Goal: Contribute content

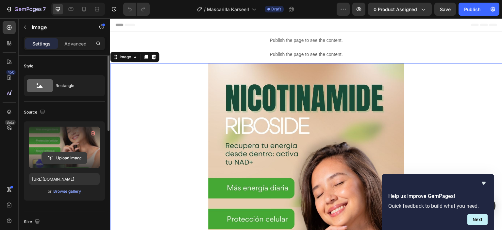
click at [79, 158] on input "file" at bounding box center [64, 157] width 45 height 11
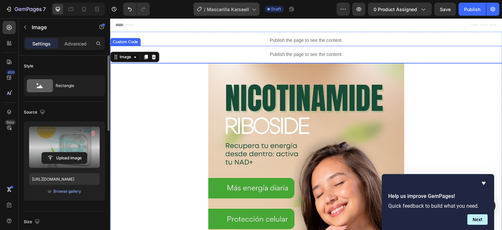
type input "[URL][DOMAIN_NAME]"
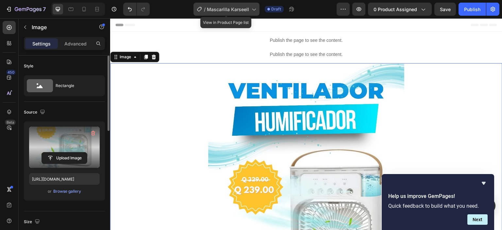
click at [234, 8] on span "Mascarilla Karseell" at bounding box center [228, 9] width 42 height 7
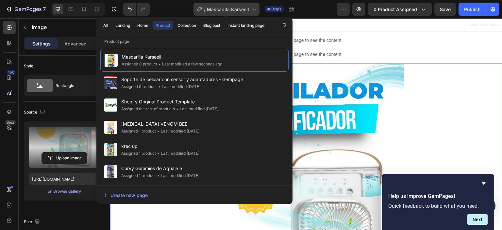
click at [234, 8] on span "Mascarilla Karseell" at bounding box center [228, 9] width 42 height 7
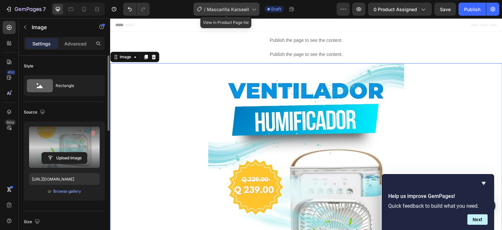
click at [234, 8] on span "Mascarilla Karseell" at bounding box center [228, 9] width 42 height 7
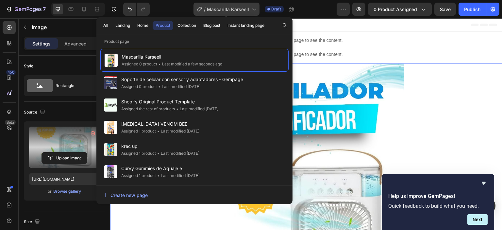
click at [234, 8] on span "Mascarilla Karseell" at bounding box center [228, 9] width 42 height 7
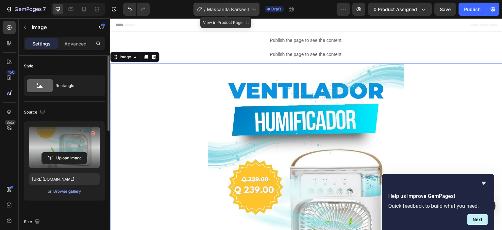
click at [234, 8] on span "Mascarilla Karseell" at bounding box center [228, 9] width 42 height 7
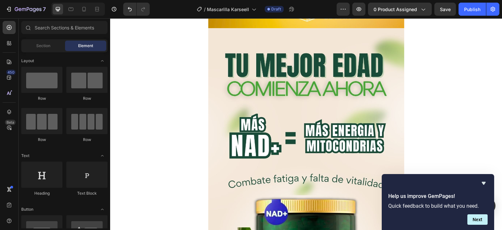
scroll to position [389, 0]
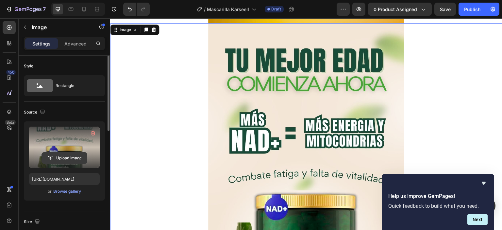
click at [63, 156] on input "file" at bounding box center [64, 157] width 45 height 11
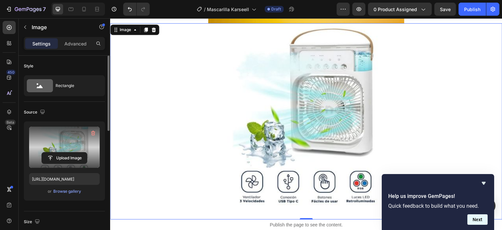
type input "[URL][DOMAIN_NAME]"
click at [482, 221] on button "Next" at bounding box center [478, 219] width 20 height 10
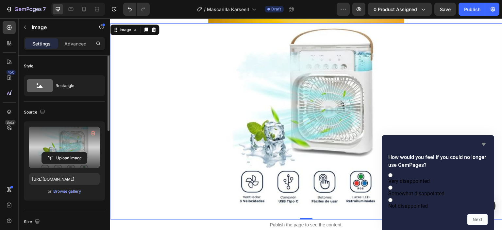
click at [486, 143] on icon "Hide survey" at bounding box center [484, 144] width 4 height 3
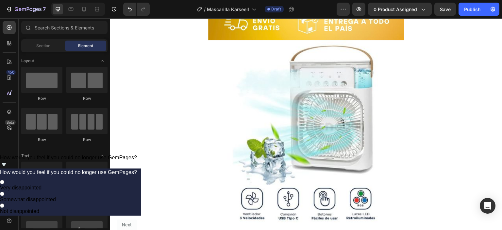
scroll to position [368, 0]
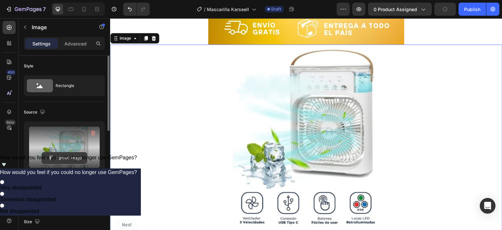
click at [75, 156] on input "file" at bounding box center [64, 157] width 45 height 11
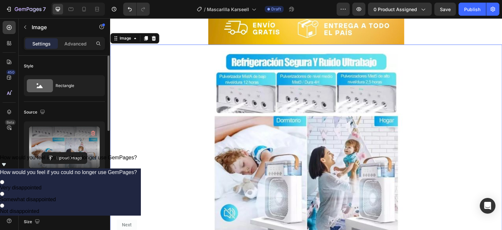
type input "[URL][DOMAIN_NAME]"
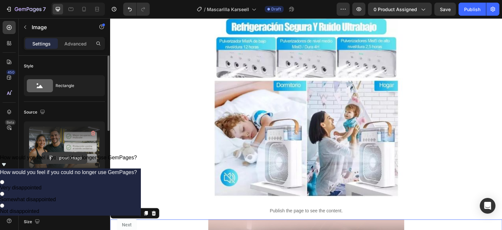
click at [60, 155] on input "file" at bounding box center [64, 157] width 45 height 11
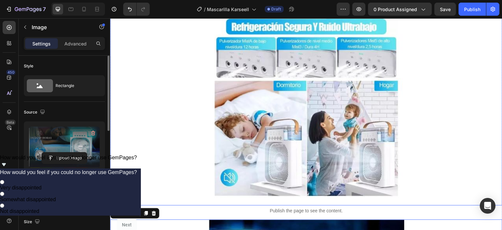
type input "[URL][DOMAIN_NAME]"
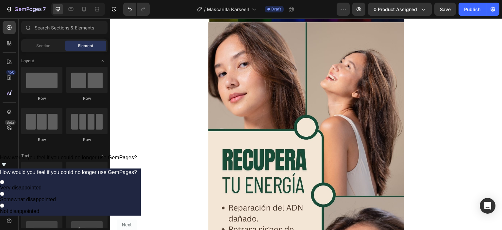
scroll to position [801, 0]
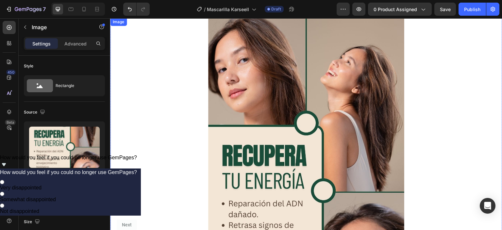
click at [373, 85] on img at bounding box center [306, 192] width 196 height 349
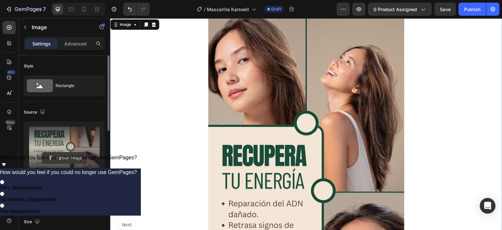
click at [78, 157] on input "file" at bounding box center [64, 157] width 45 height 11
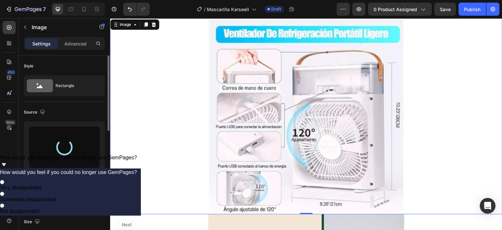
type input "[URL][DOMAIN_NAME]"
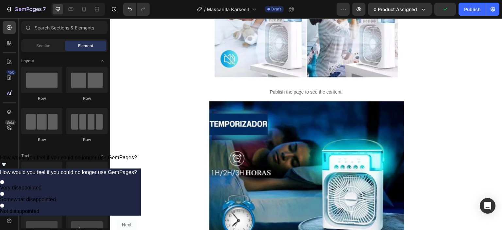
scroll to position [572, 0]
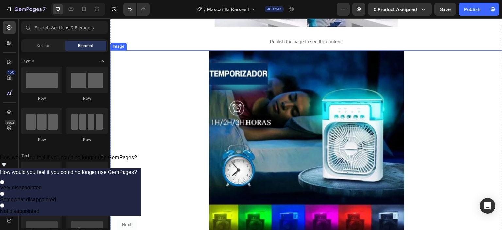
click at [305, 114] on img at bounding box center [306, 148] width 196 height 196
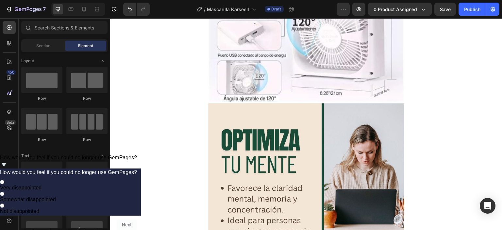
scroll to position [924, 0]
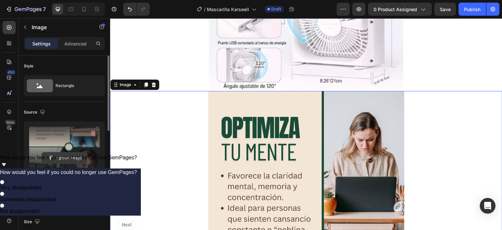
click at [73, 159] on input "file" at bounding box center [64, 157] width 45 height 11
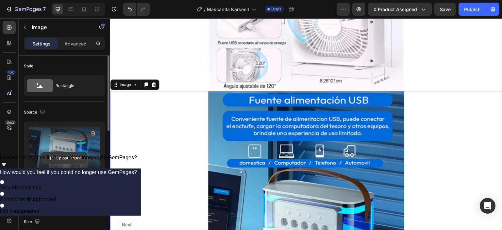
click at [65, 155] on input "file" at bounding box center [64, 157] width 45 height 11
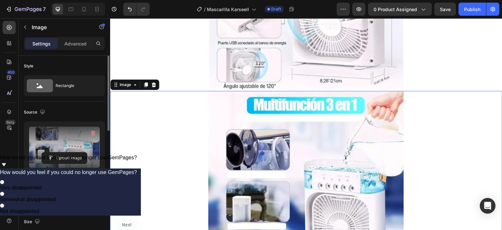
type input "[URL][DOMAIN_NAME]"
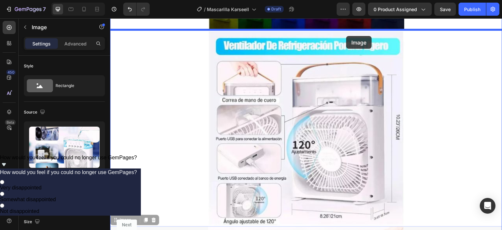
scroll to position [746, 0]
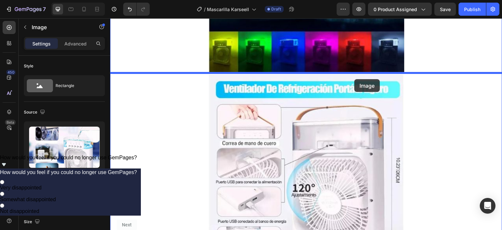
drag, startPoint x: 369, startPoint y: 196, endPoint x: 354, endPoint y: 78, distance: 118.7
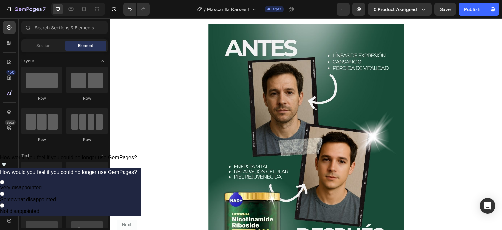
scroll to position [1205, 0]
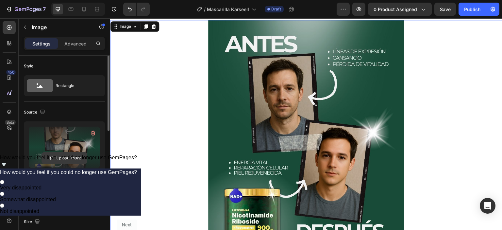
click at [69, 158] on input "file" at bounding box center [64, 157] width 45 height 11
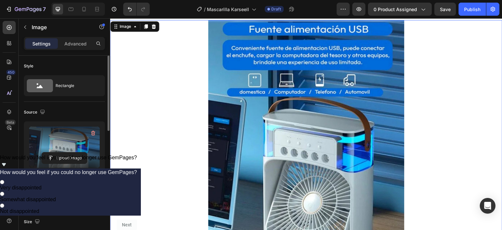
type input "[URL][DOMAIN_NAME]"
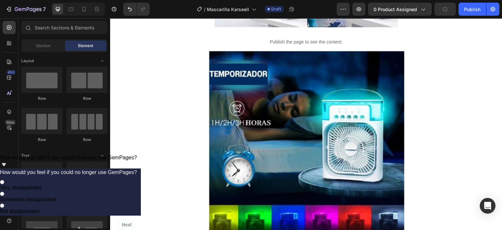
scroll to position [431, 0]
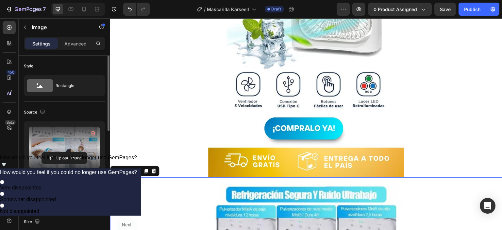
click at [62, 144] on label at bounding box center [64, 147] width 71 height 41
click at [62, 152] on input "file" at bounding box center [64, 157] width 45 height 11
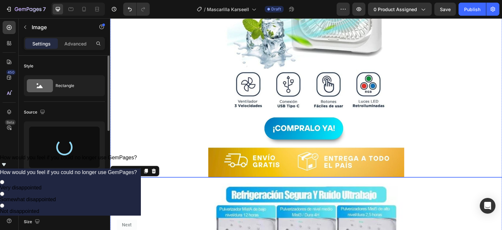
type input "[URL][DOMAIN_NAME]"
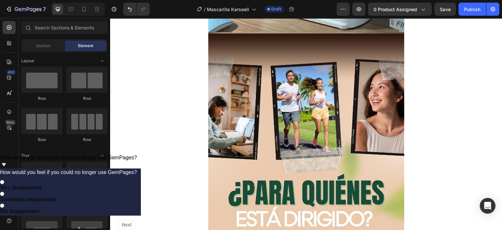
scroll to position [1490, 0]
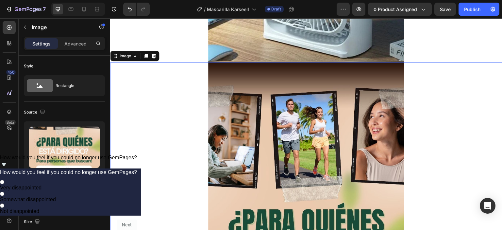
click at [337, 107] on div "Publish the page to see the content. Custom Code Publish the page to see the co…" at bounding box center [306, 100] width 393 height 3119
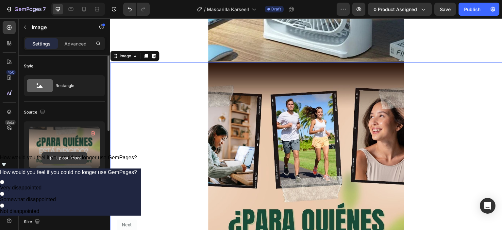
click at [61, 158] on input "file" at bounding box center [64, 157] width 45 height 11
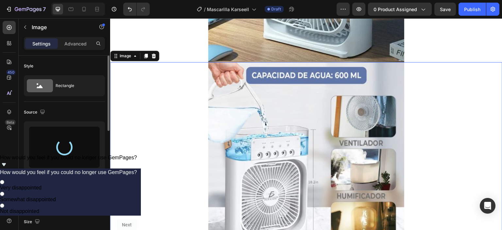
type input "[URL][DOMAIN_NAME]"
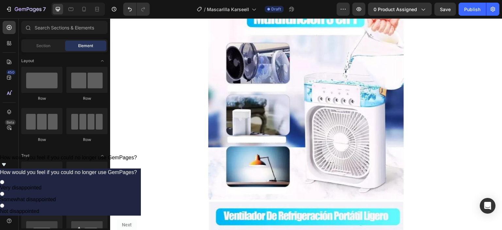
scroll to position [837, 0]
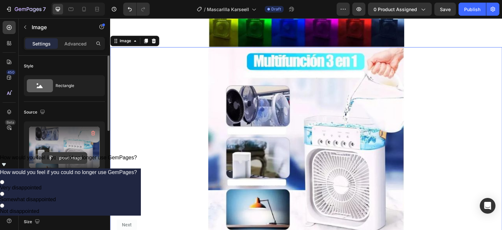
click at [66, 156] on input "file" at bounding box center [64, 157] width 45 height 11
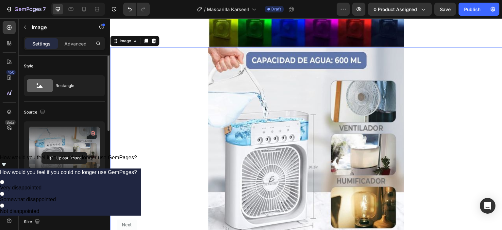
type input "[URL][DOMAIN_NAME]"
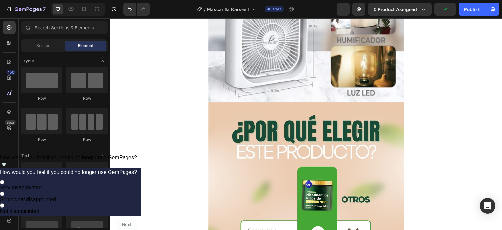
scroll to position [1713, 0]
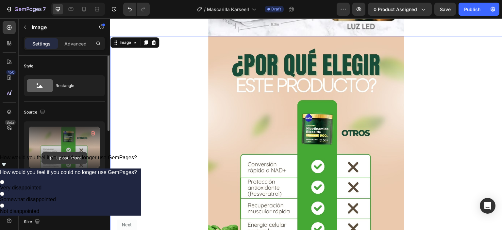
click at [59, 158] on input "file" at bounding box center [64, 157] width 45 height 11
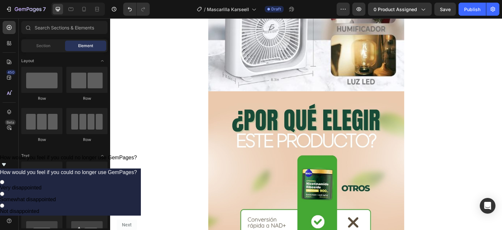
scroll to position [1661, 0]
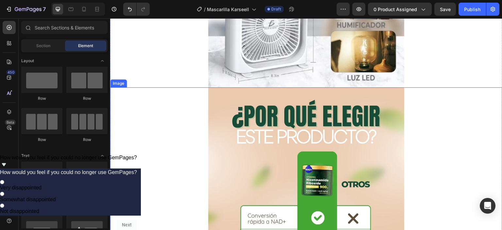
click at [272, 110] on img at bounding box center [306, 209] width 196 height 245
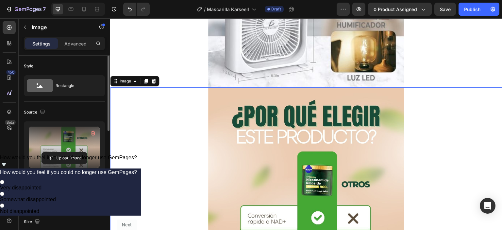
click at [70, 149] on label at bounding box center [64, 147] width 71 height 41
click at [70, 152] on input "file" at bounding box center [64, 157] width 45 height 11
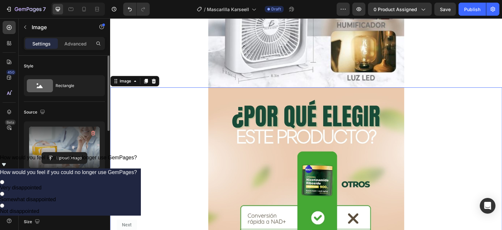
type input "[URL][DOMAIN_NAME]"
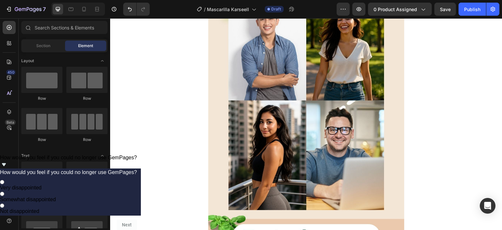
scroll to position [1877, 0]
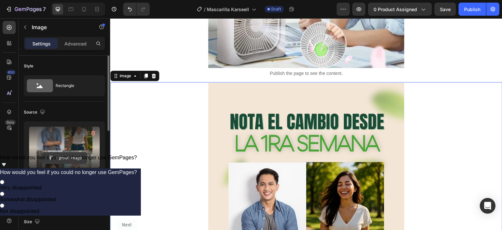
click at [72, 162] on input "file" at bounding box center [64, 157] width 45 height 11
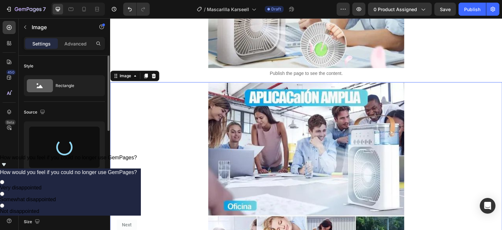
type input "[URL][DOMAIN_NAME]"
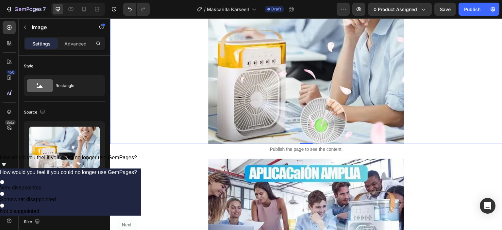
scroll to position [1605, 0]
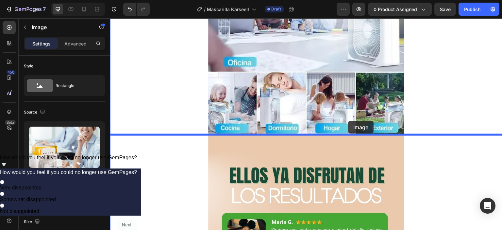
drag, startPoint x: 329, startPoint y: 86, endPoint x: 348, endPoint y: 120, distance: 39.1
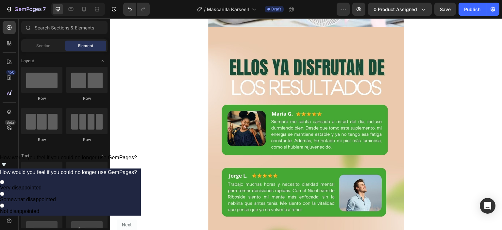
scroll to position [2151, 0]
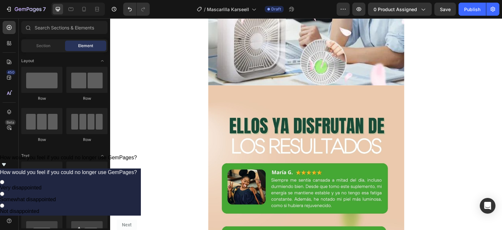
scroll to position [2056, 0]
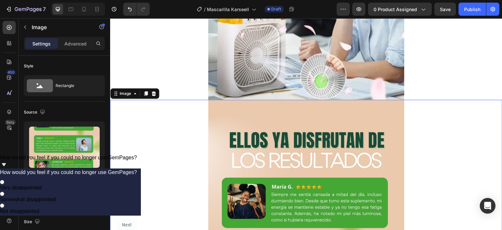
click at [154, 93] on icon at bounding box center [154, 93] width 4 height 5
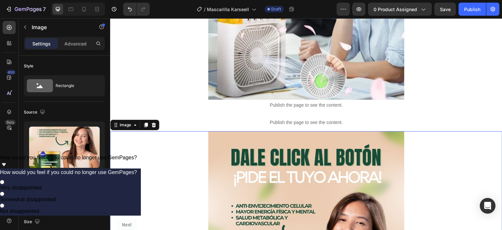
click at [153, 125] on icon at bounding box center [154, 125] width 4 height 5
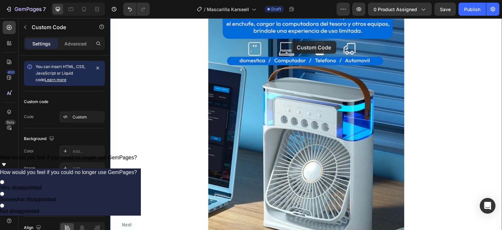
drag, startPoint x: 301, startPoint y: 131, endPoint x: 292, endPoint y: 41, distance: 90.8
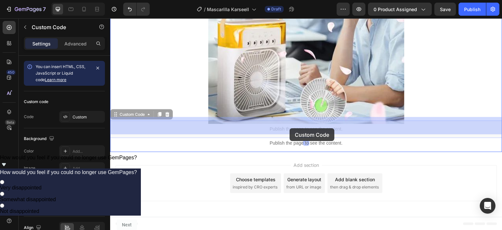
drag, startPoint x: 310, startPoint y: 208, endPoint x: 290, endPoint y: 128, distance: 82.4
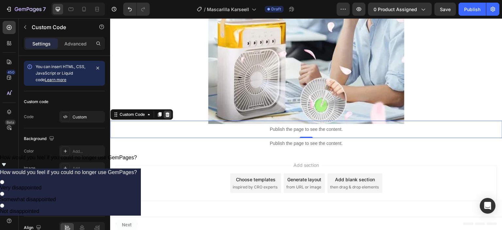
click at [169, 114] on icon at bounding box center [168, 114] width 4 height 5
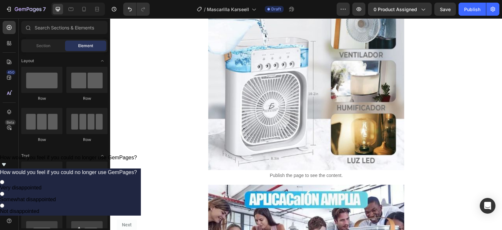
scroll to position [1585, 0]
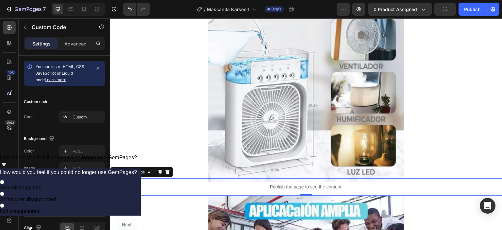
click at [75, 120] on div "Custom" at bounding box center [82, 117] width 46 height 12
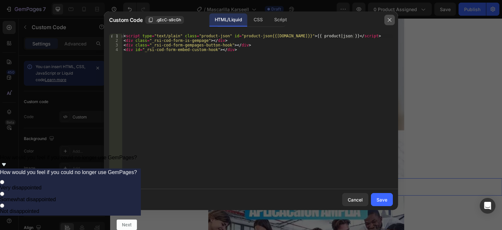
click at [394, 18] on button "button" at bounding box center [390, 20] width 10 height 10
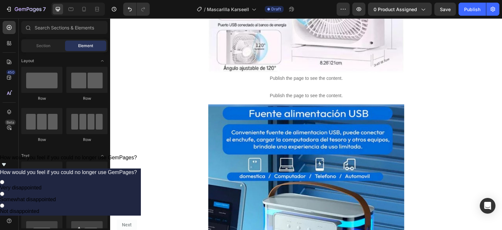
scroll to position [1184, 0]
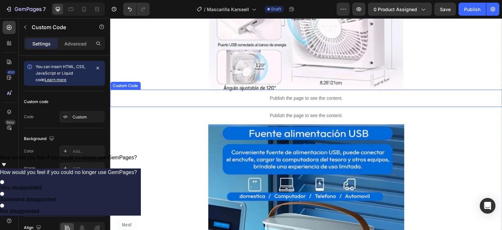
click at [338, 100] on p "Publish the page to see the content." at bounding box center [306, 98] width 196 height 7
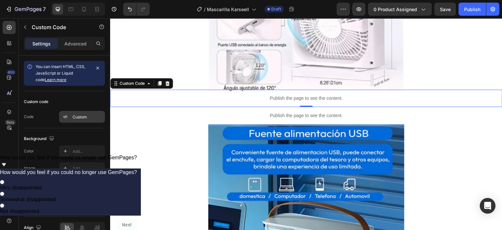
click at [90, 114] on div "Custom" at bounding box center [88, 117] width 31 height 6
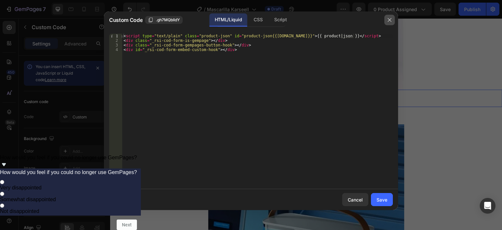
click at [388, 19] on icon "button" at bounding box center [389, 19] width 5 height 5
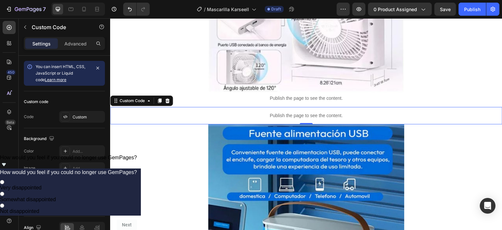
click at [82, 112] on div "Custom" at bounding box center [82, 117] width 46 height 12
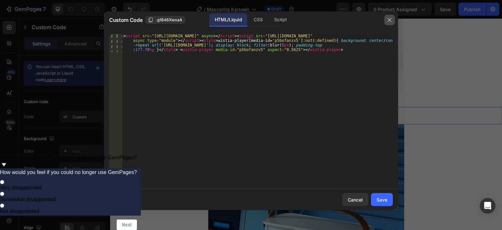
click at [391, 17] on button "button" at bounding box center [390, 20] width 10 height 10
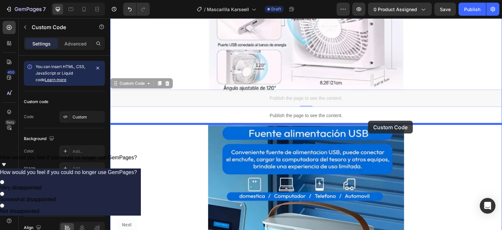
drag, startPoint x: 375, startPoint y: 92, endPoint x: 371, endPoint y: 120, distance: 28.1
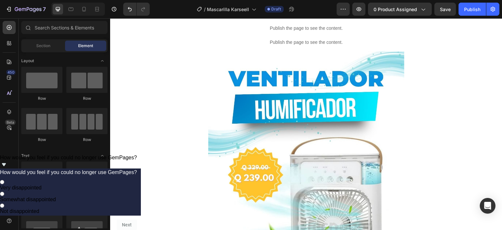
scroll to position [0, 0]
